Goal: Task Accomplishment & Management: Manage account settings

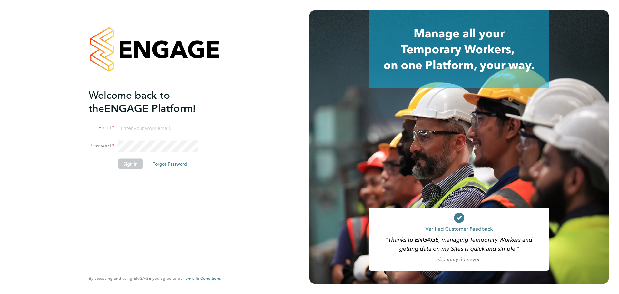
click at [135, 164] on button "Sign In" at bounding box center [130, 163] width 25 height 10
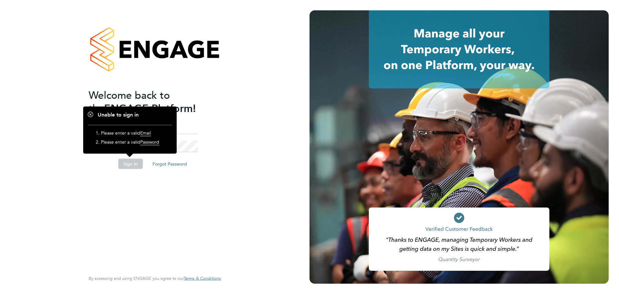
click at [192, 216] on div "Welcome back to the ENGAGE Platform! Email Password Sign In Forgot Password Ent…" at bounding box center [152, 179] width 126 height 182
click at [193, 123] on input at bounding box center [158, 129] width 80 height 12
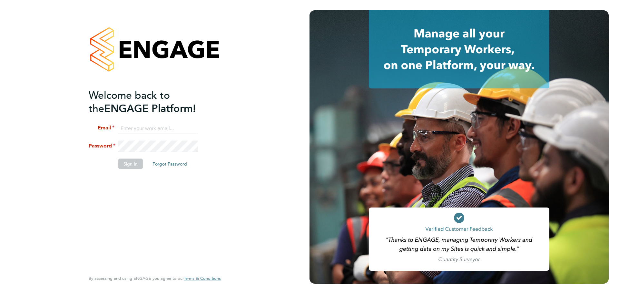
type input "chelsealawford@itsconstruction.co.uk"
click at [134, 163] on button "Sign In" at bounding box center [130, 163] width 25 height 10
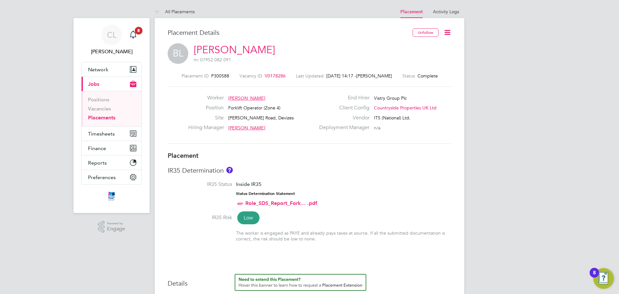
click at [96, 85] on span "Jobs" at bounding box center [93, 84] width 11 height 6
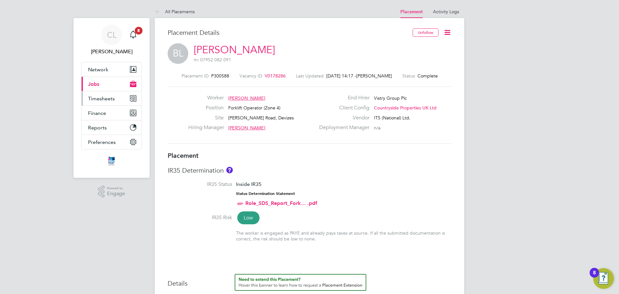
click at [102, 99] on span "Timesheets" at bounding box center [101, 98] width 27 height 6
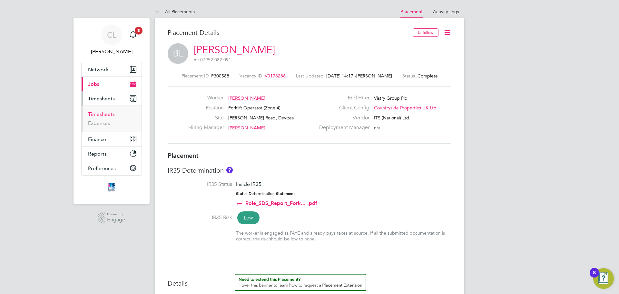
click at [105, 115] on link "Timesheets" at bounding box center [101, 114] width 27 height 6
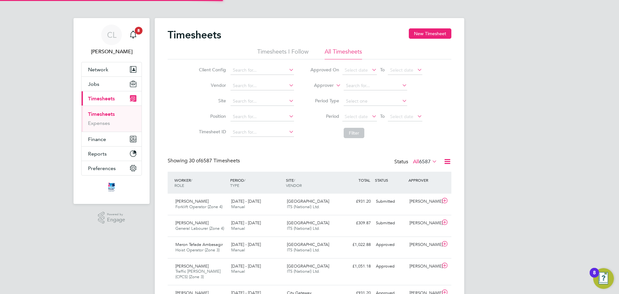
scroll to position [16, 56]
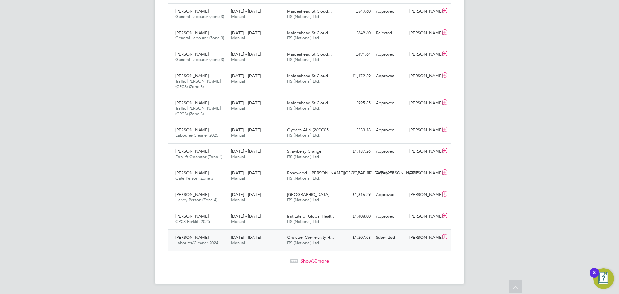
click at [376, 237] on div "Submitted" at bounding box center [390, 237] width 34 height 11
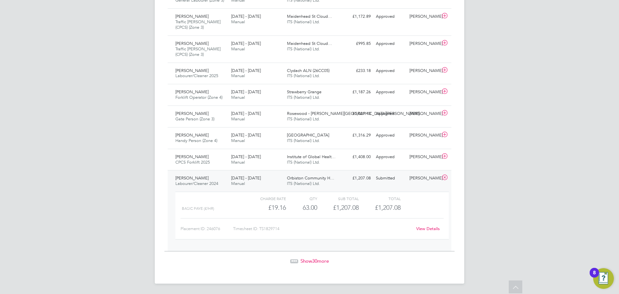
click at [425, 228] on link "View Details" at bounding box center [428, 228] width 24 height 5
click at [315, 261] on span "30" at bounding box center [314, 261] width 5 height 6
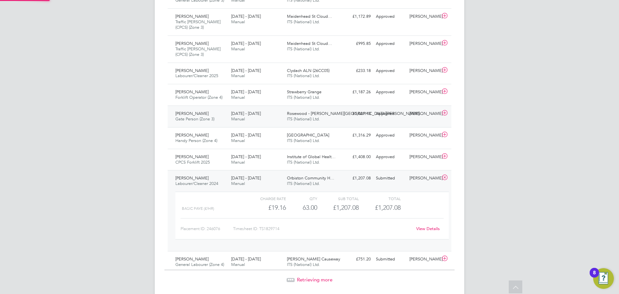
scroll to position [16, 56]
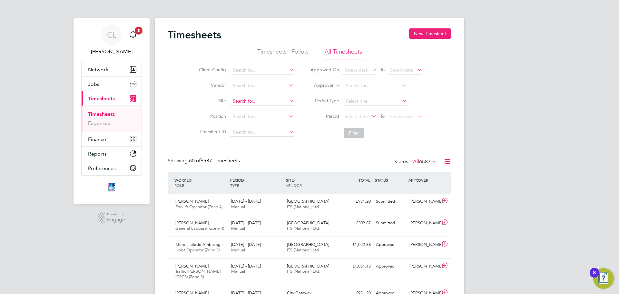
click at [245, 97] on input at bounding box center [263, 101] width 64 height 9
click at [254, 110] on li "[GEOGRAPHIC_DATA] ([GEOGRAPHIC_DATA])" at bounding box center [295, 110] width 131 height 9
type input "[PERSON_NAME][GEOGRAPHIC_DATA] ([GEOGRAPHIC_DATA])"
click at [355, 136] on button "Filter" at bounding box center [354, 133] width 21 height 10
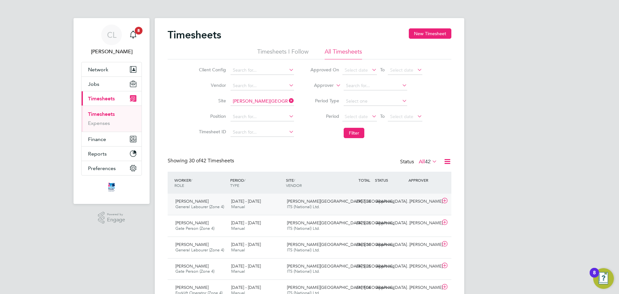
click at [192, 203] on span "[PERSON_NAME]" at bounding box center [191, 200] width 33 height 5
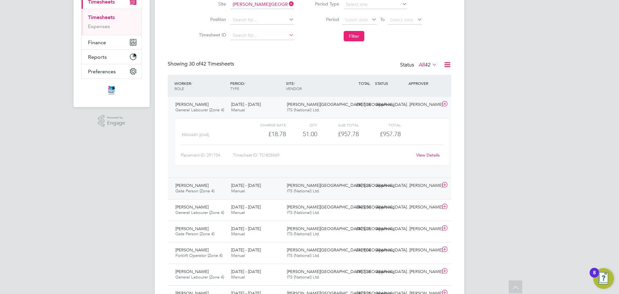
click at [238, 192] on span "Manual" at bounding box center [238, 190] width 14 height 5
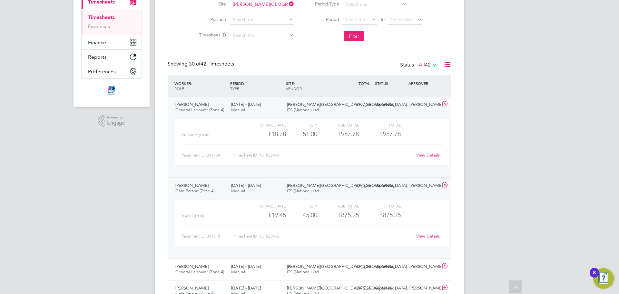
click at [428, 237] on link "View Details" at bounding box center [428, 235] width 24 height 5
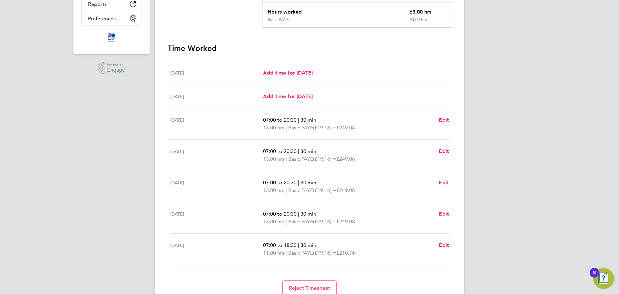
scroll to position [161, 0]
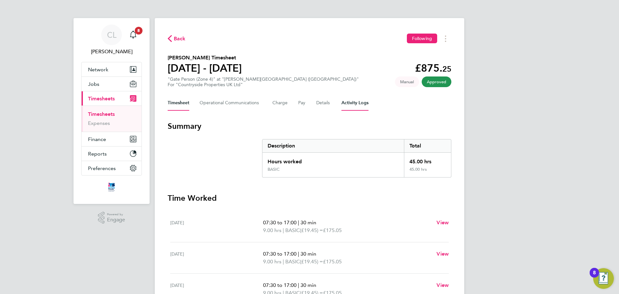
click at [349, 104] on Logs-tab "Activity Logs" at bounding box center [354, 102] width 27 height 15
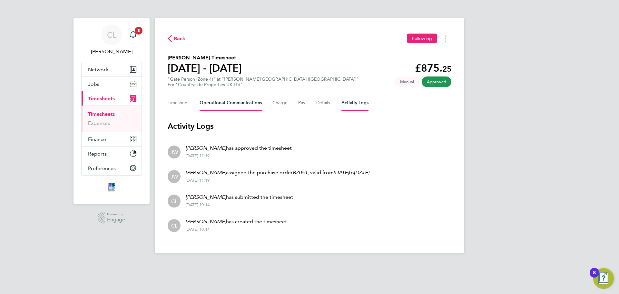
click at [225, 102] on Communications-tab "Operational Communications" at bounding box center [231, 102] width 63 height 15
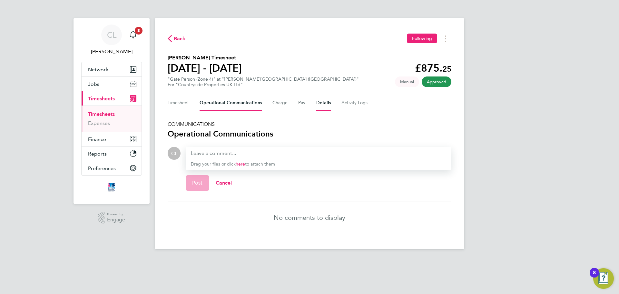
drag, startPoint x: 313, startPoint y: 101, endPoint x: 317, endPoint y: 102, distance: 3.4
click at [315, 103] on div "Timesheet Operational Communications Charge Pay Details Activity Logs" at bounding box center [310, 102] width 284 height 15
click at [318, 103] on button "Details" at bounding box center [323, 102] width 15 height 15
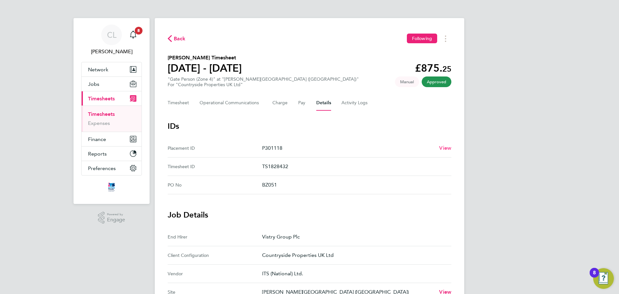
click at [443, 145] on span "View" at bounding box center [445, 148] width 12 height 6
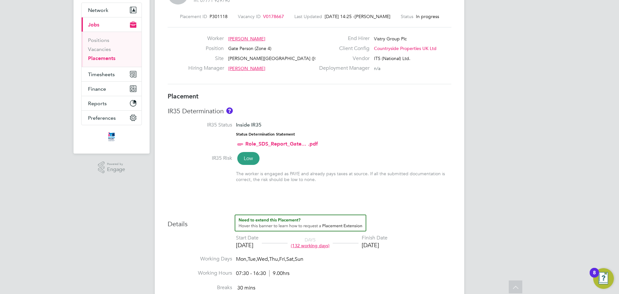
scroll to position [39, 0]
